Goal: Task Accomplishment & Management: Manage account settings

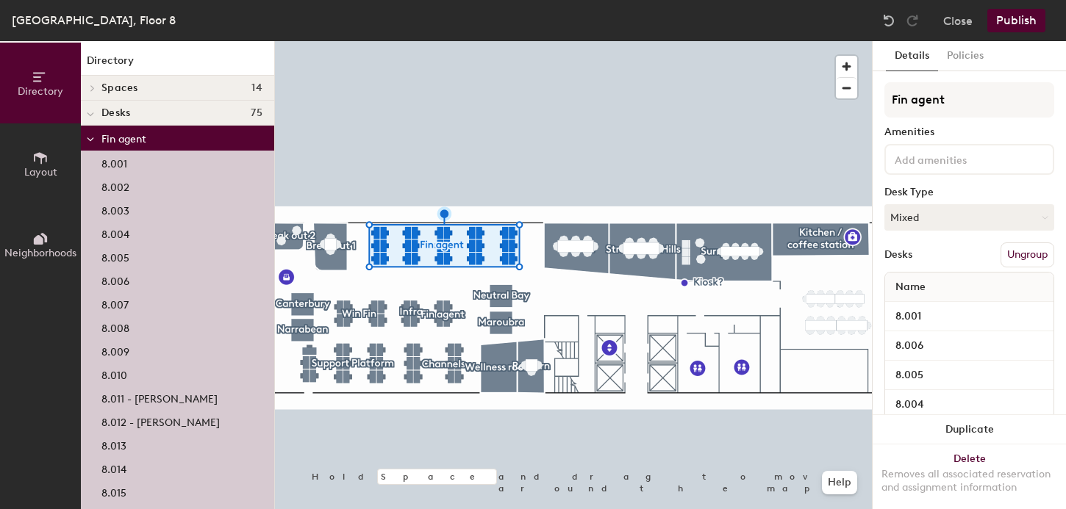
click at [1030, 255] on button "Ungroup" at bounding box center [1027, 255] width 54 height 25
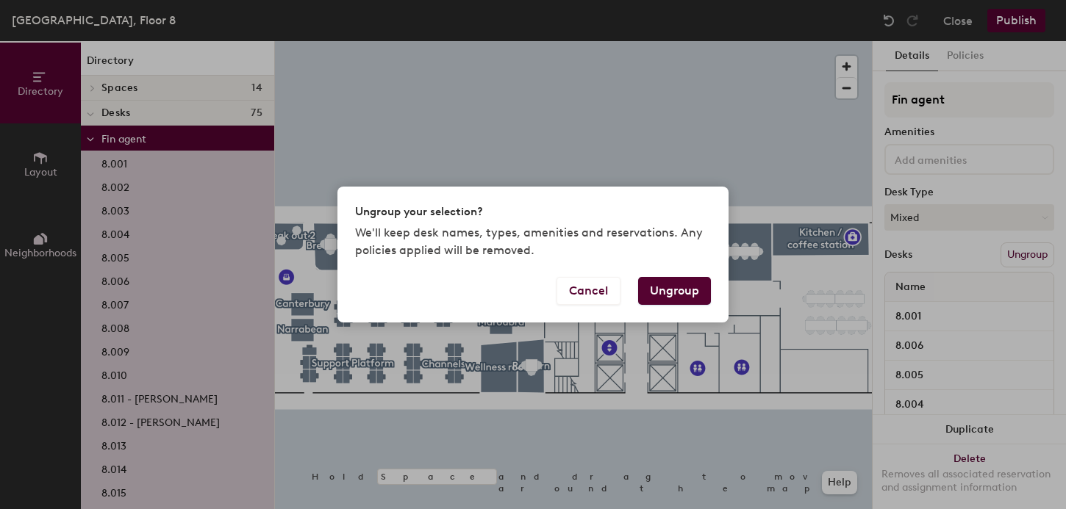
click at [667, 293] on button "Ungroup" at bounding box center [674, 291] width 73 height 28
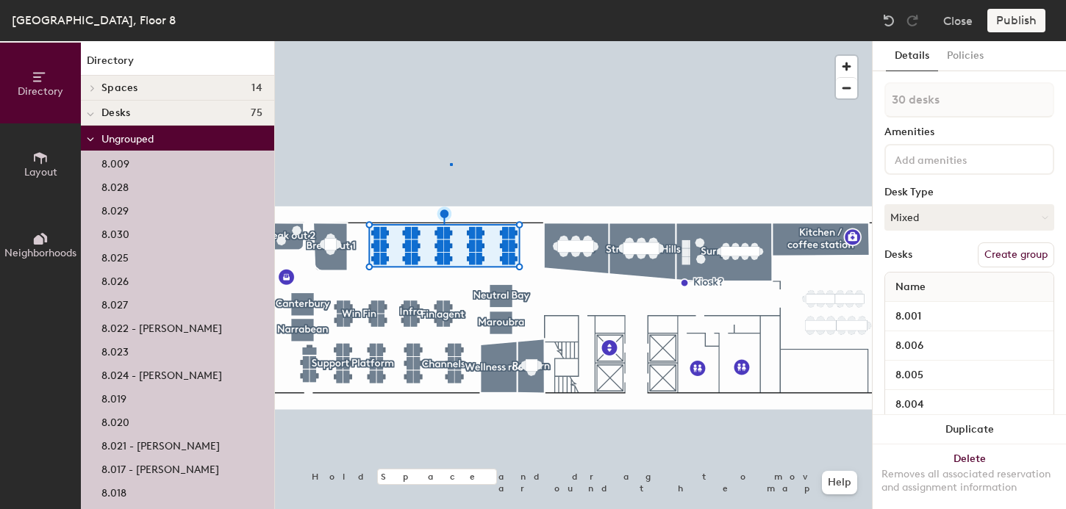
click at [450, 41] on div at bounding box center [573, 41] width 597 height 0
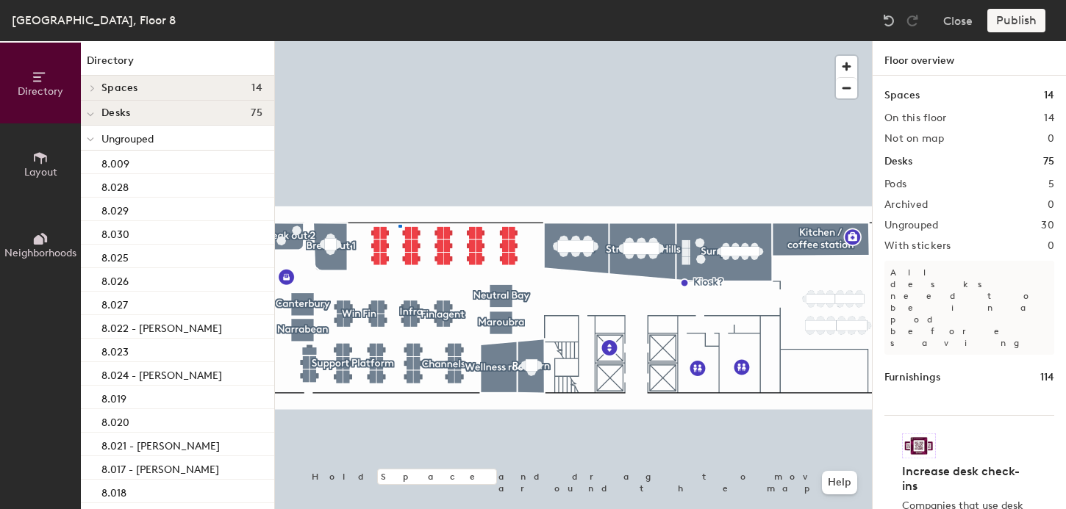
click at [401, 41] on div at bounding box center [573, 41] width 597 height 0
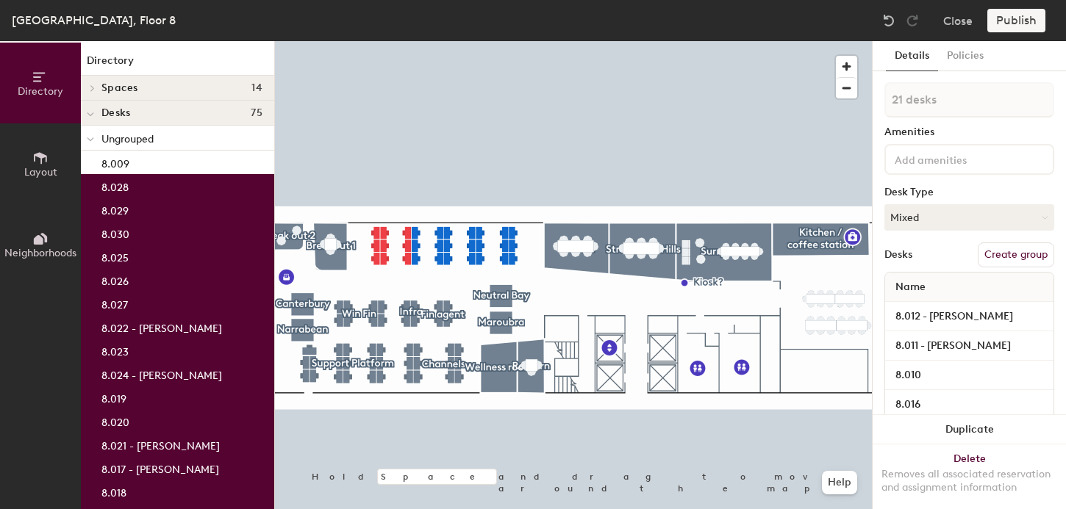
click at [448, 41] on div at bounding box center [573, 41] width 597 height 0
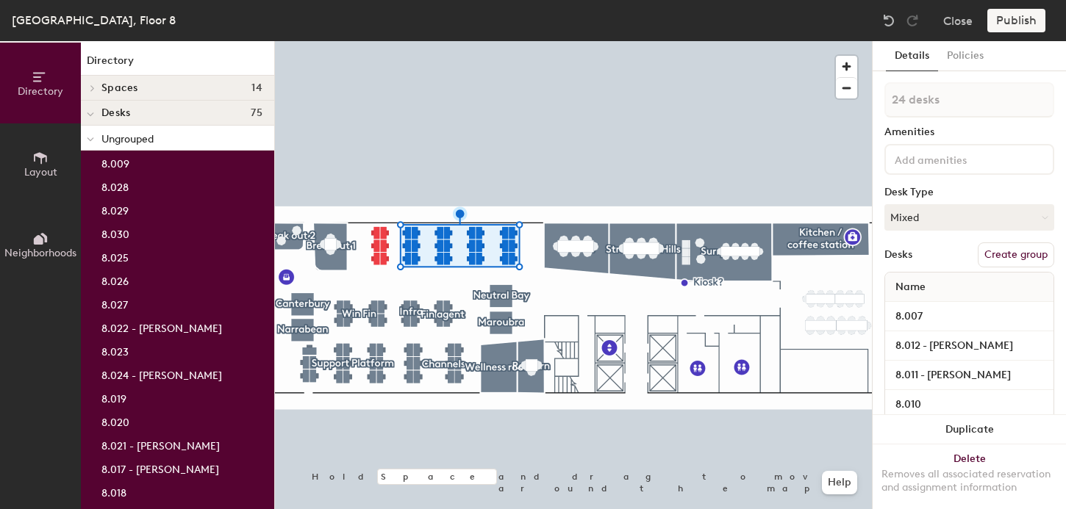
click at [994, 255] on button "Create group" at bounding box center [1015, 255] width 76 height 25
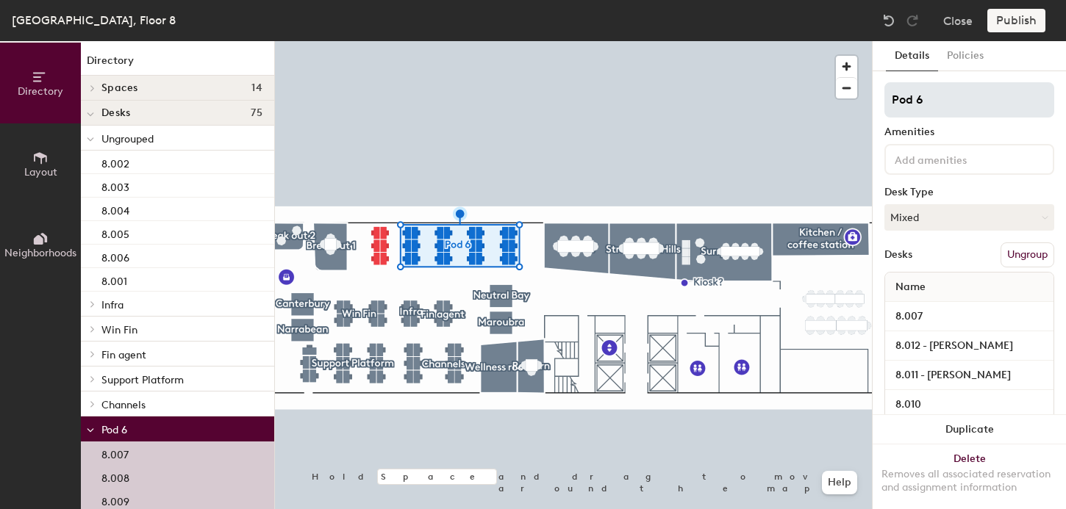
click at [904, 102] on input "Pod 6" at bounding box center [969, 99] width 170 height 35
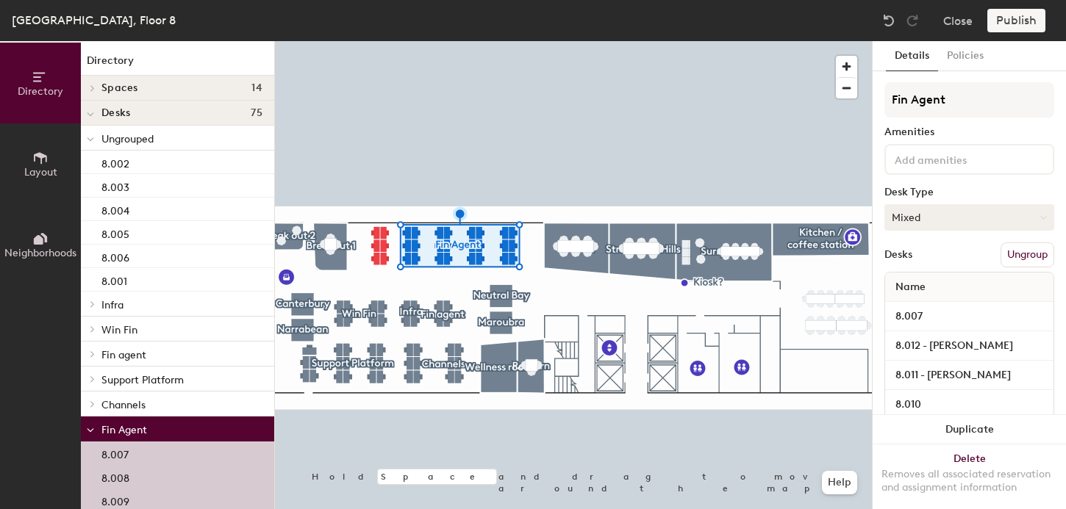
type input "Fin Agent"
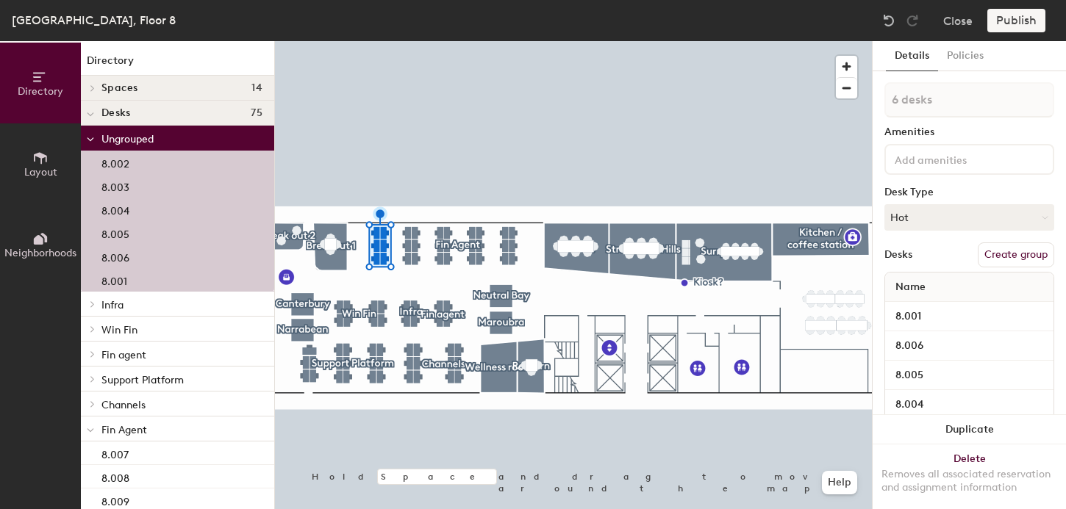
click at [1007, 260] on button "Create group" at bounding box center [1015, 255] width 76 height 25
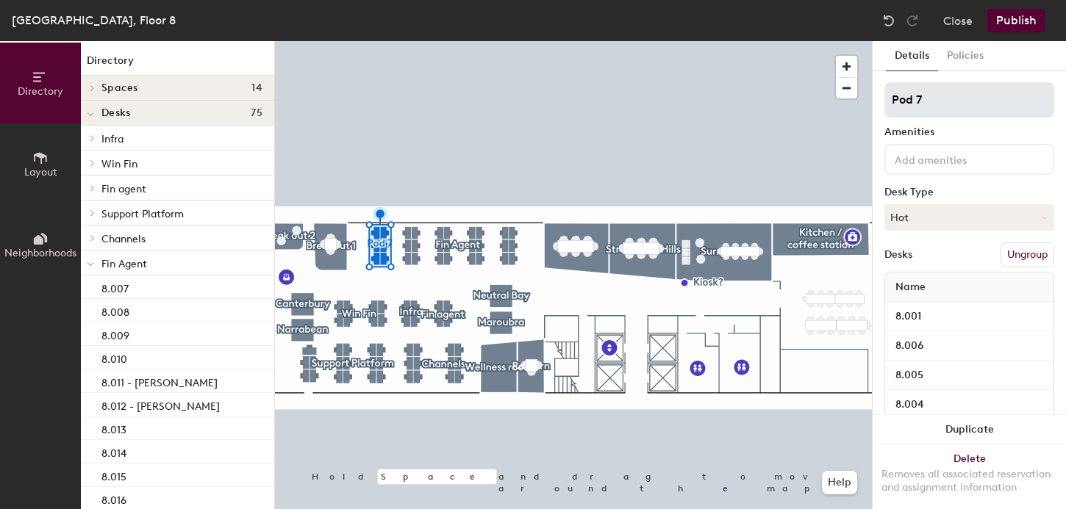
click at [904, 97] on input "Pod 7" at bounding box center [969, 99] width 170 height 35
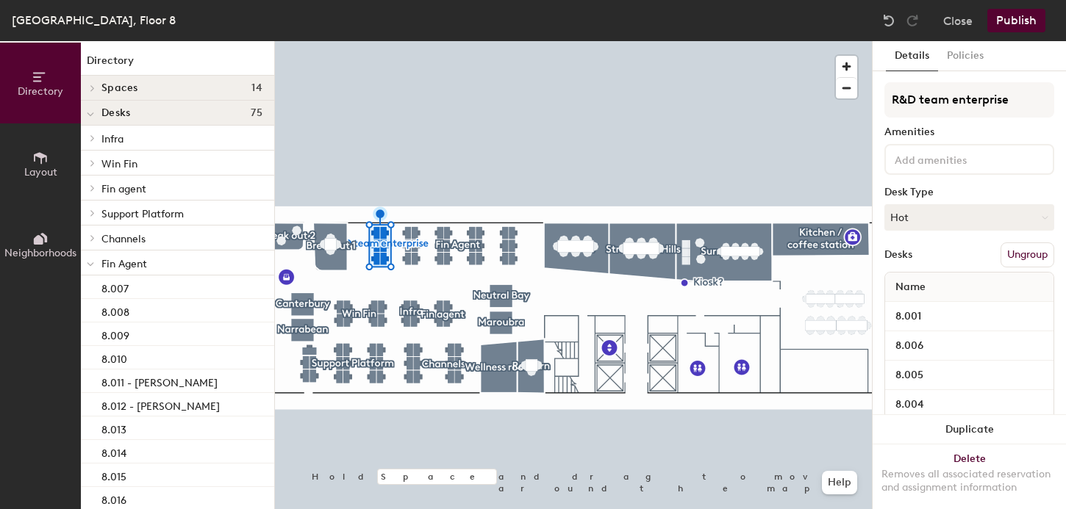
type input "R&D team enterprise"
click at [1014, 20] on button "Publish" at bounding box center [1016, 21] width 58 height 24
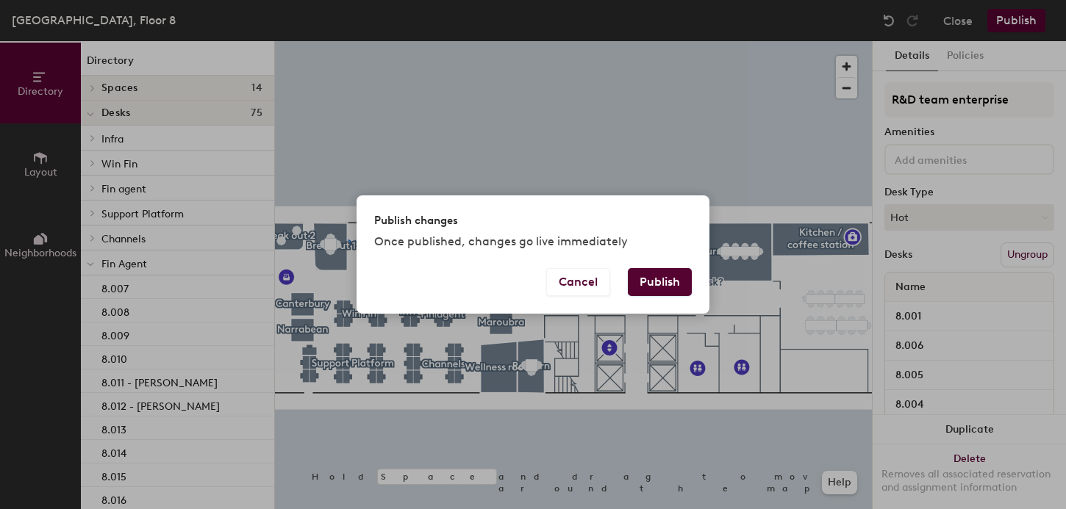
click at [642, 291] on button "Publish" at bounding box center [660, 282] width 64 height 28
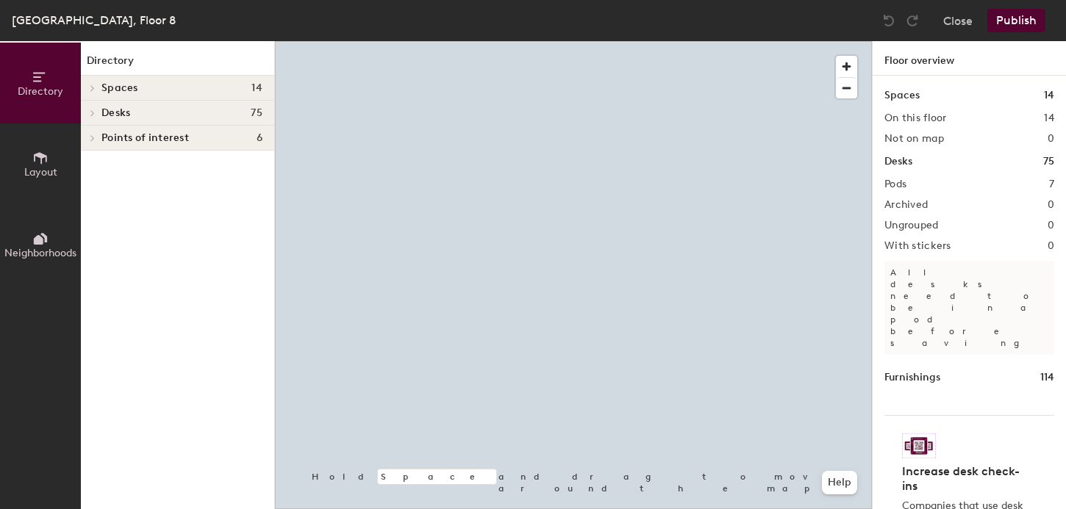
click at [47, 227] on button "Neighborhoods" at bounding box center [40, 244] width 81 height 81
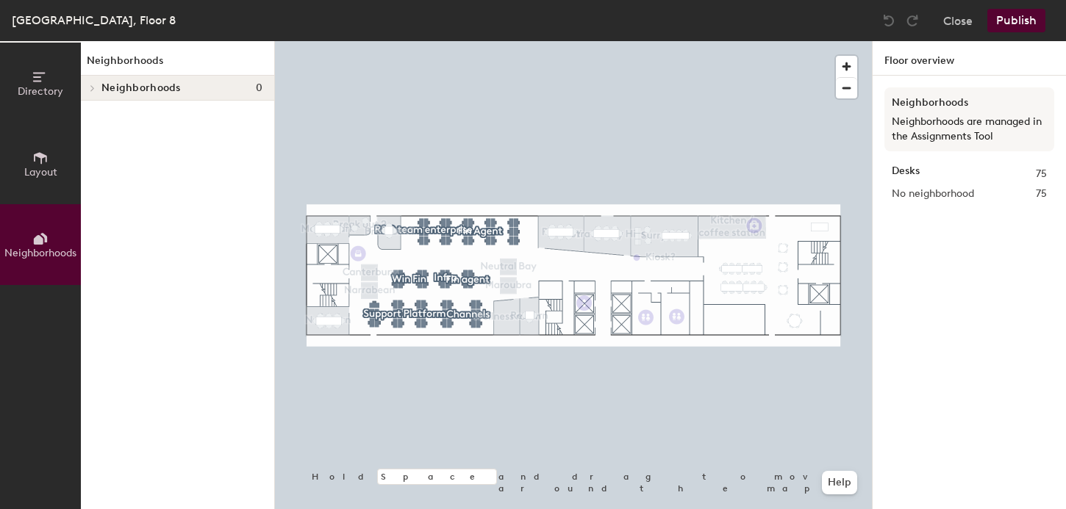
click at [176, 79] on div "Neighborhoods 0" at bounding box center [177, 88] width 193 height 25
click at [417, 41] on div at bounding box center [573, 41] width 597 height 0
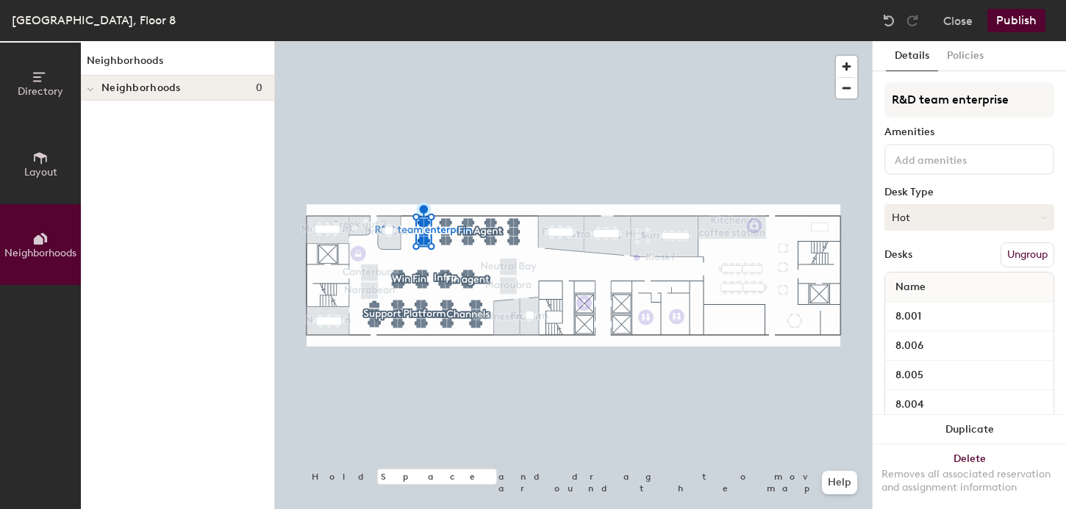
click at [910, 218] on button "Hot" at bounding box center [969, 217] width 170 height 26
click at [915, 259] on div "Assigned" at bounding box center [958, 263] width 147 height 22
click at [1019, 18] on button "Publish" at bounding box center [1016, 21] width 58 height 24
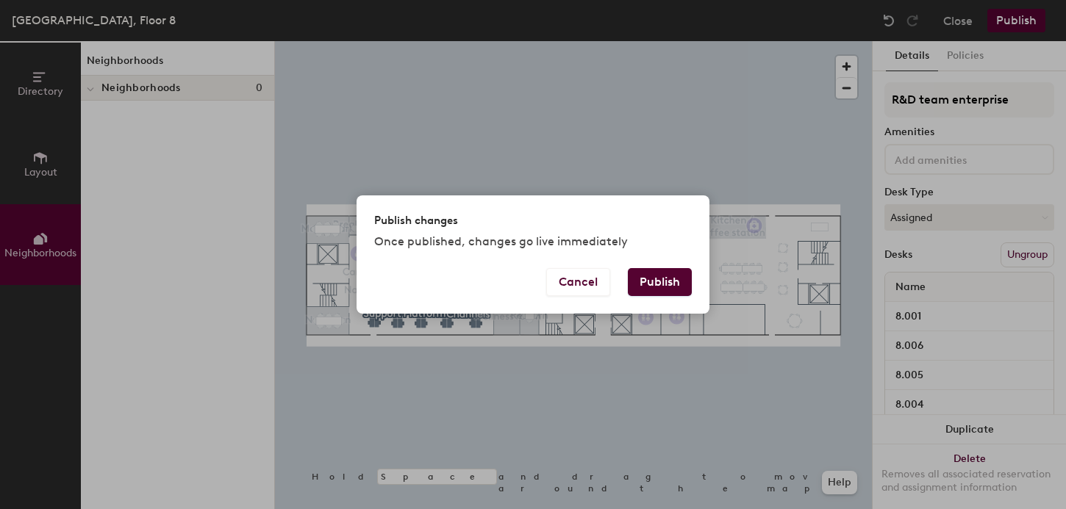
click at [669, 284] on button "Publish" at bounding box center [660, 282] width 64 height 28
